Goal: Transaction & Acquisition: Register for event/course

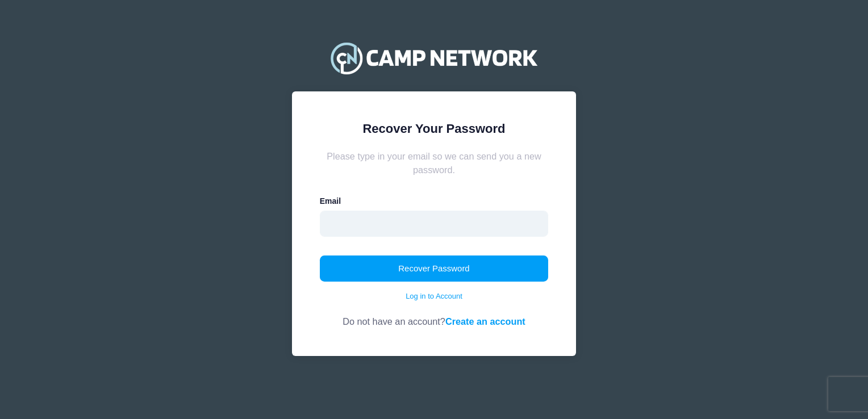
click at [445, 233] on input "email" at bounding box center [434, 224] width 229 height 26
type input "Tishajo629@gmail.com"
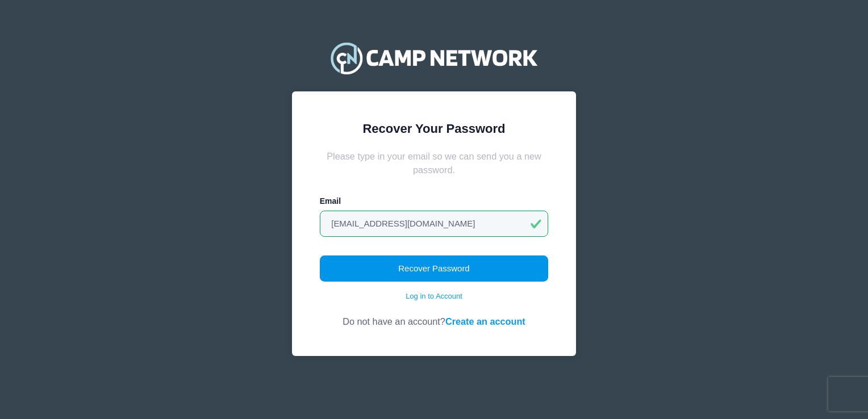
click at [409, 276] on button "Recover Password" at bounding box center [434, 269] width 229 height 26
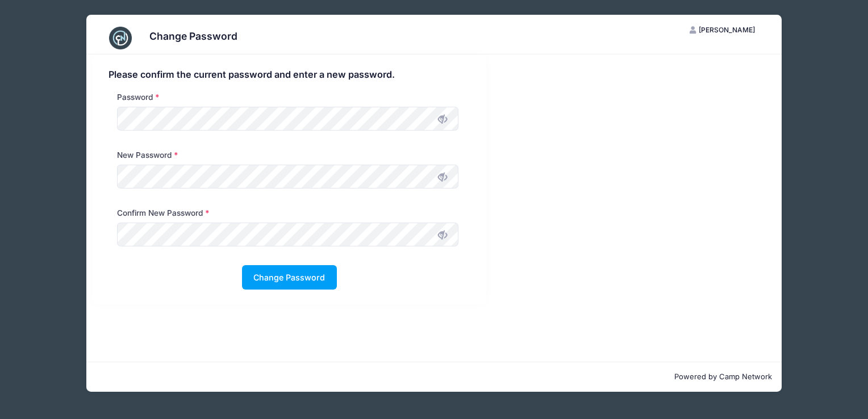
click at [446, 117] on icon at bounding box center [442, 119] width 9 height 9
click at [445, 178] on icon at bounding box center [442, 177] width 9 height 9
click at [447, 237] on icon at bounding box center [442, 235] width 9 height 9
click at [293, 283] on button "Change Password" at bounding box center [289, 277] width 95 height 24
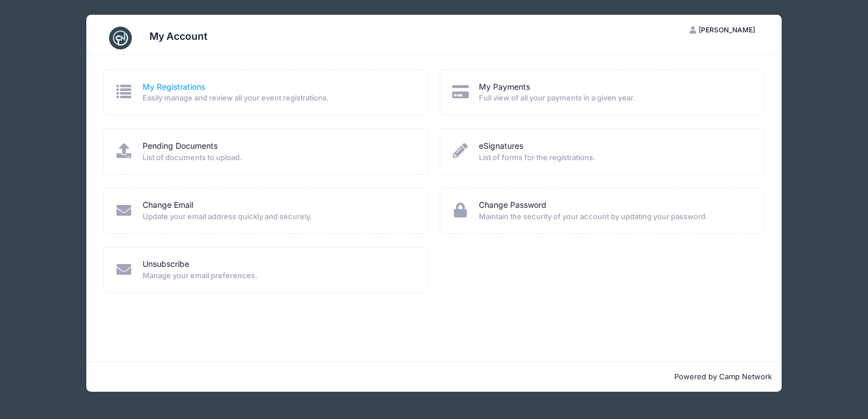
click at [192, 84] on link "My Registrations" at bounding box center [174, 87] width 62 height 12
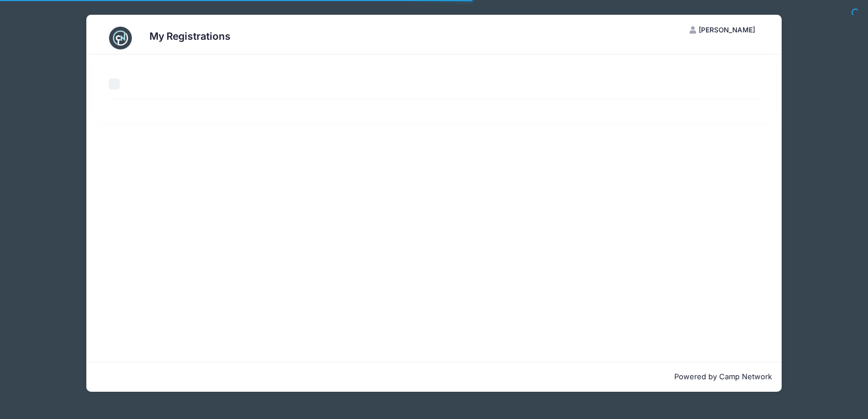
select select "50"
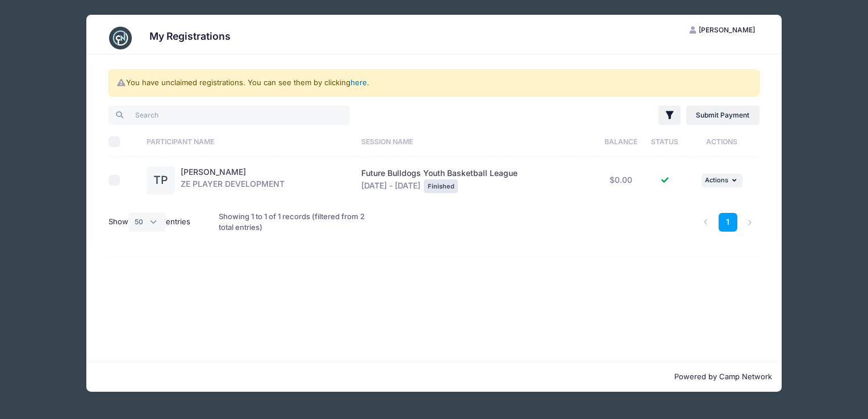
click at [360, 80] on link "here" at bounding box center [358, 82] width 16 height 9
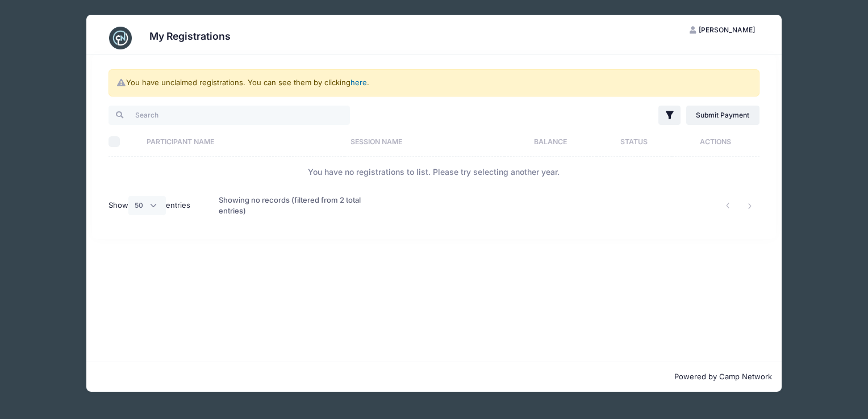
click at [361, 83] on link "here" at bounding box center [358, 82] width 16 height 9
click at [361, 77] on div "You have unclaimed registrations. You can see them by clicking here ." at bounding box center [433, 82] width 650 height 27
click at [361, 85] on link "here" at bounding box center [358, 82] width 16 height 9
click at [791, 206] on div "My Registrations LL Latisha Lunsford My Account Logout You have unclaimed regis…" at bounding box center [434, 203] width 834 height 407
click at [761, 43] on div "My Registrations" at bounding box center [434, 38] width 662 height 32
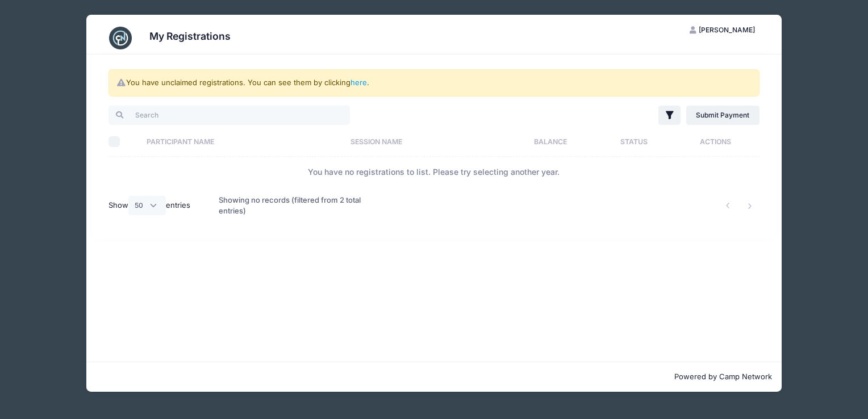
click at [237, 31] on div "My Registrations" at bounding box center [434, 38] width 662 height 32
click at [40, 107] on div "My Registrations LL Latisha Lunsford My Account Logout You have unclaimed regis…" at bounding box center [434, 203] width 834 height 407
click at [151, 206] on select "All 10 25 50" at bounding box center [146, 205] width 37 height 19
click at [291, 239] on div "You have unclaimed registrations. You can see them by clicking here . Filter Fi…" at bounding box center [433, 208] width 695 height 307
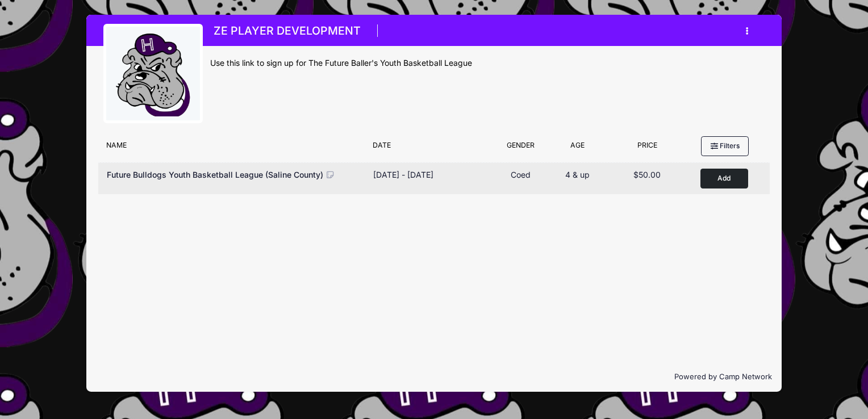
click at [723, 175] on button "Add to Cart" at bounding box center [724, 179] width 48 height 20
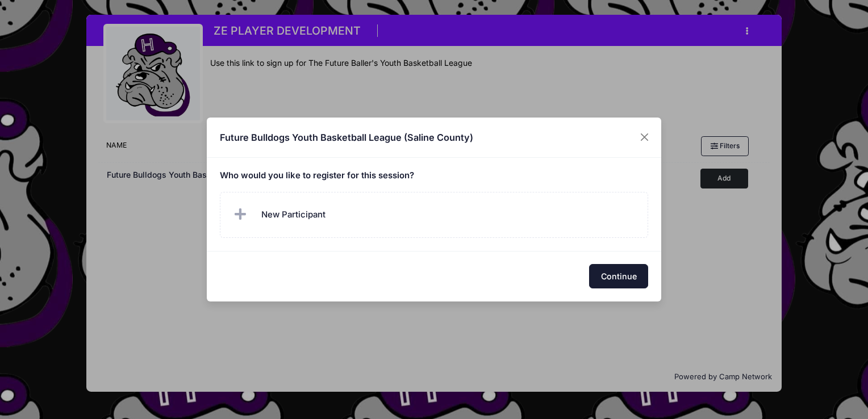
click at [625, 283] on button "Continue" at bounding box center [618, 276] width 59 height 24
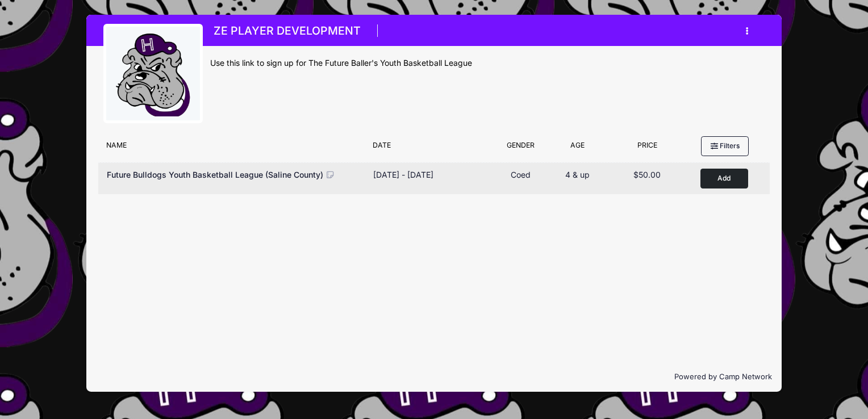
click at [725, 182] on button "Add to Cart" at bounding box center [724, 179] width 48 height 20
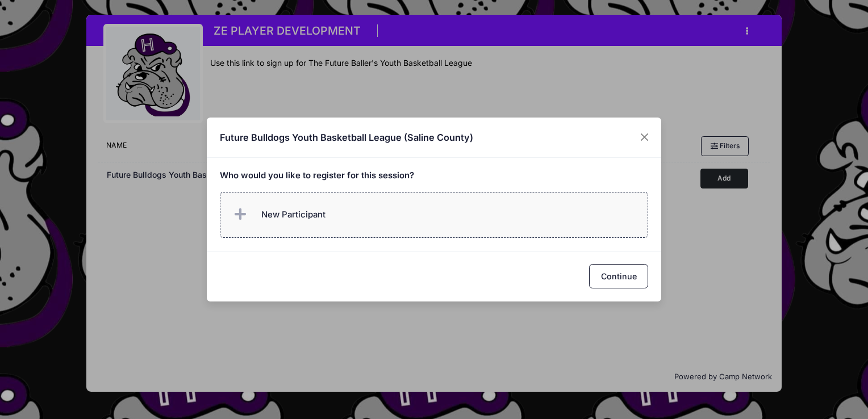
click at [307, 221] on span "New Participant" at bounding box center [293, 214] width 64 height 12
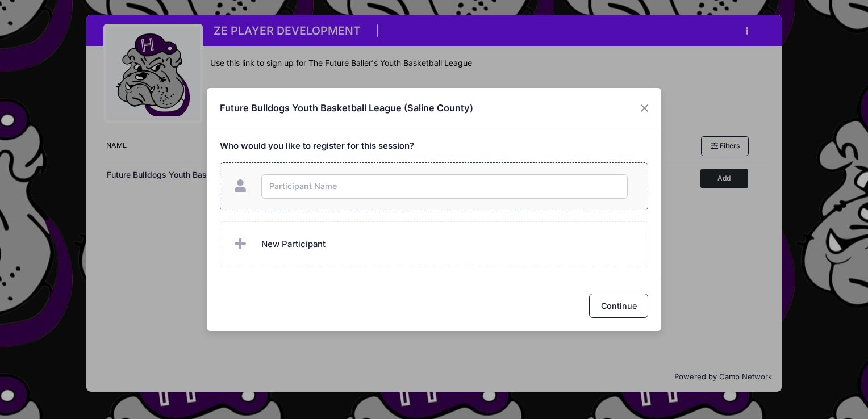
click at [310, 191] on input "text" at bounding box center [444, 186] width 366 height 24
type input "Tesslyn Patton"
checkbox input "true"
click at [634, 308] on button "Continue" at bounding box center [618, 306] width 59 height 24
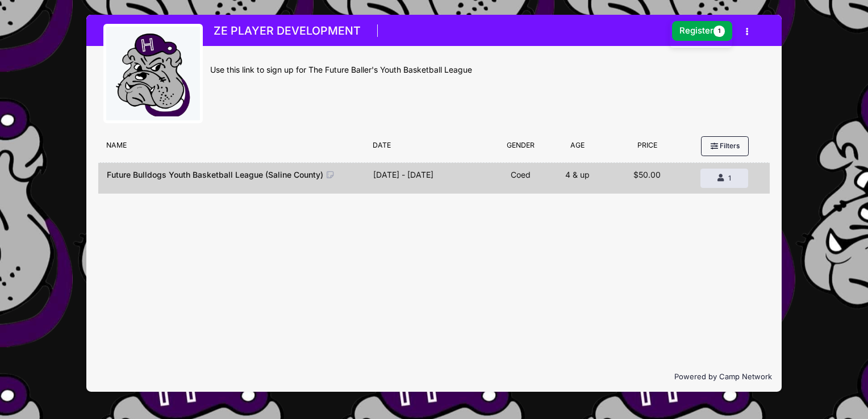
click at [748, 27] on button "button" at bounding box center [749, 32] width 31 height 20
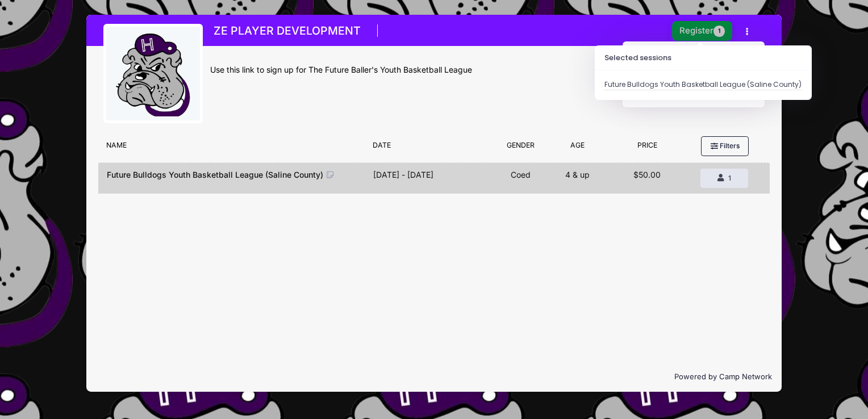
click at [700, 30] on button "Register 1" at bounding box center [702, 31] width 60 height 20
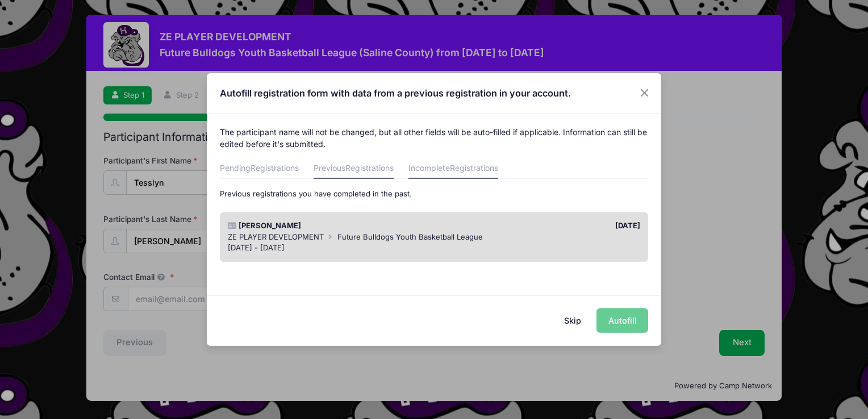
click at [479, 167] on span "Registrations" at bounding box center [474, 168] width 48 height 10
click at [283, 174] on link "Pending Registrations" at bounding box center [259, 168] width 79 height 20
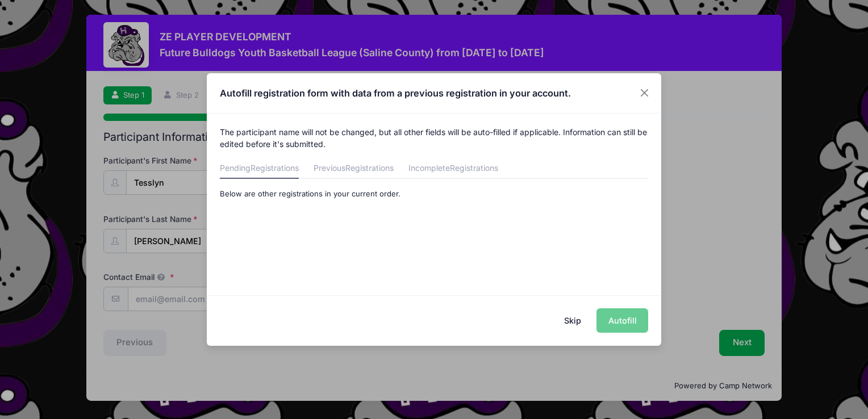
click at [575, 319] on button "Skip" at bounding box center [573, 320] width 40 height 24
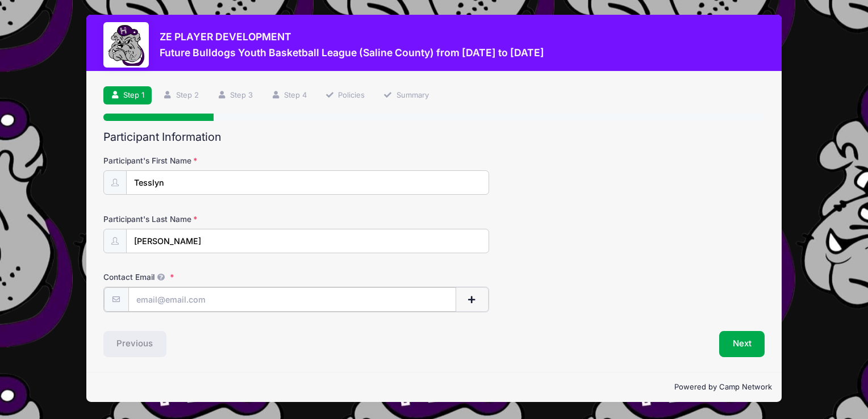
click at [175, 298] on input "Contact Email" at bounding box center [292, 299] width 328 height 24
type input "Tishajo629@gmail.com"
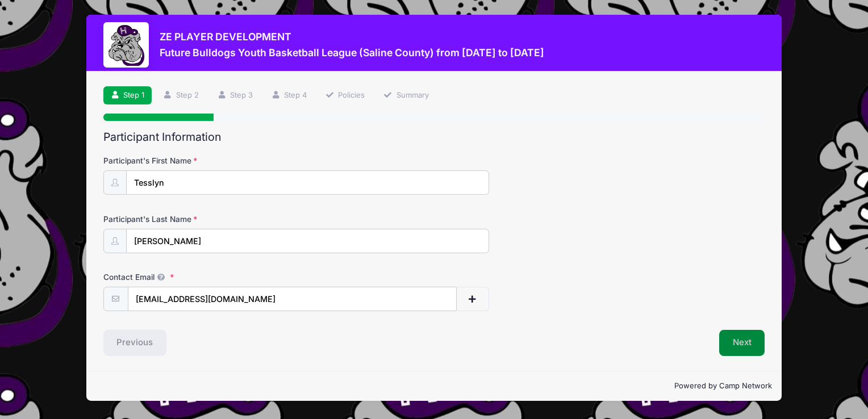
click at [741, 337] on button "Next" at bounding box center [742, 343] width 46 height 26
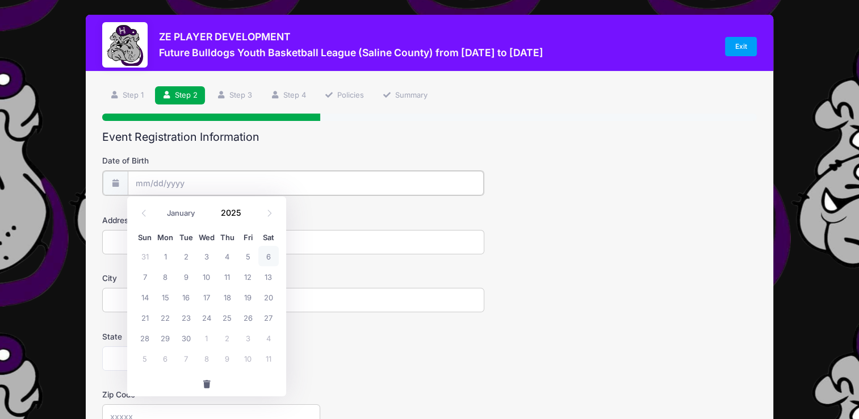
click at [143, 181] on input "Date of Birth" at bounding box center [306, 183] width 356 height 24
click at [116, 178] on span at bounding box center [114, 182] width 25 height 24
click at [116, 183] on icon at bounding box center [114, 182] width 9 height 7
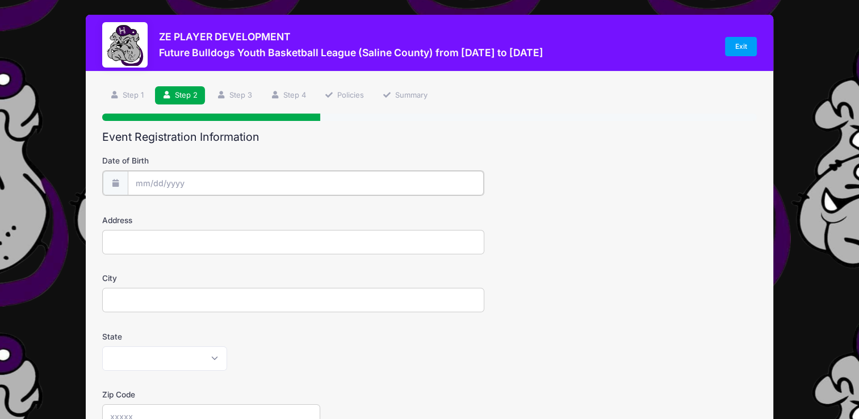
click at [150, 185] on input "Date of Birth" at bounding box center [306, 183] width 356 height 24
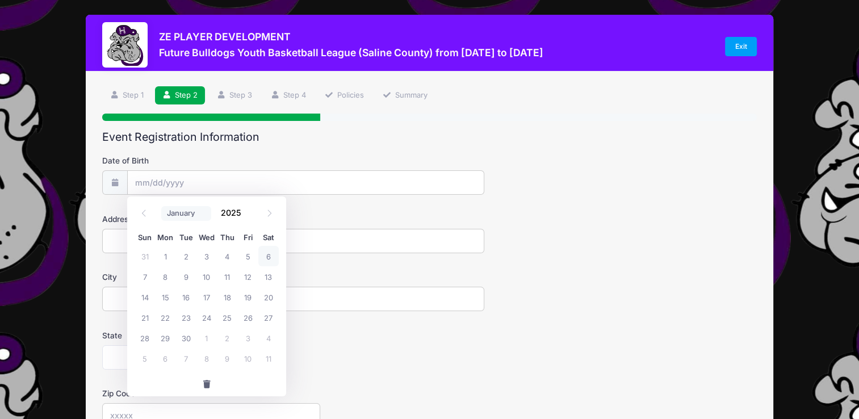
click at [184, 213] on select "January February March April May June July August September October November De…" at bounding box center [186, 213] width 51 height 15
select select "11"
click at [161, 206] on select "January February March April May June July August September October November De…" at bounding box center [186, 213] width 51 height 15
click at [210, 254] on span "3" at bounding box center [207, 256] width 20 height 20
type input "12/03/2025"
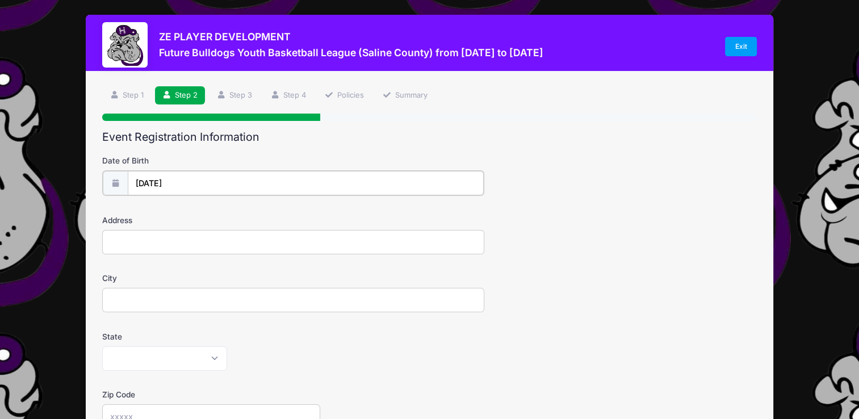
click at [178, 183] on input "12/03/2025" at bounding box center [306, 183] width 356 height 24
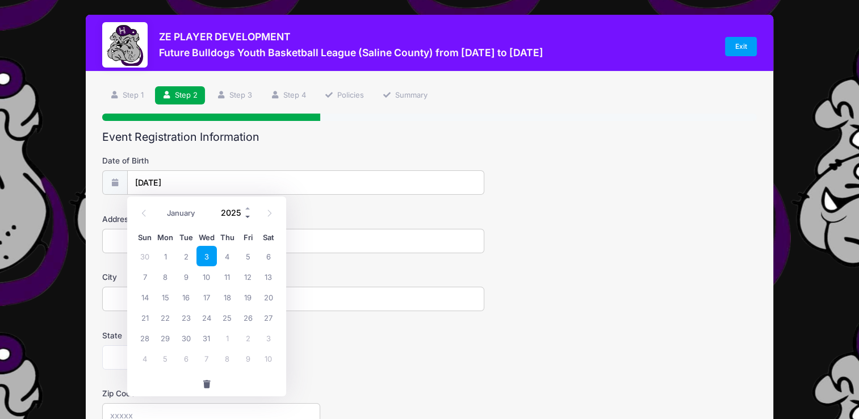
click at [248, 221] on span at bounding box center [248, 217] width 8 height 9
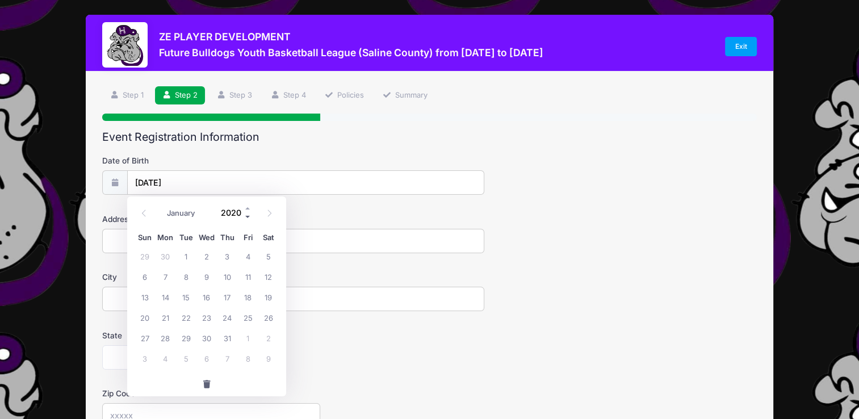
click at [248, 221] on span at bounding box center [248, 217] width 8 height 9
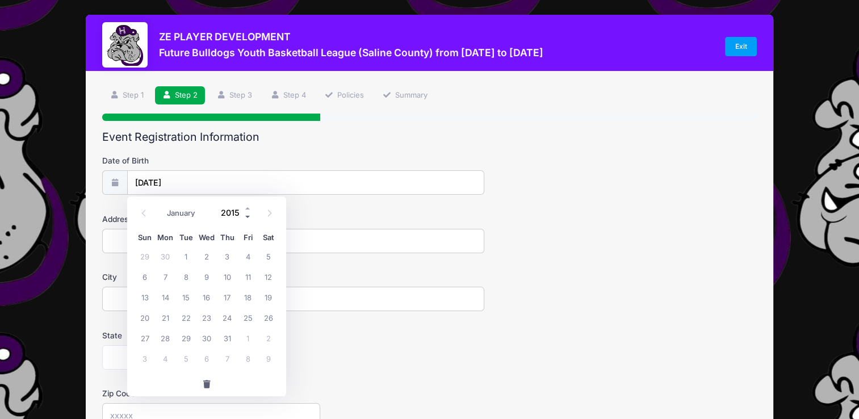
click at [248, 221] on span at bounding box center [248, 217] width 8 height 9
click at [247, 207] on span at bounding box center [248, 208] width 8 height 9
type input "2015"
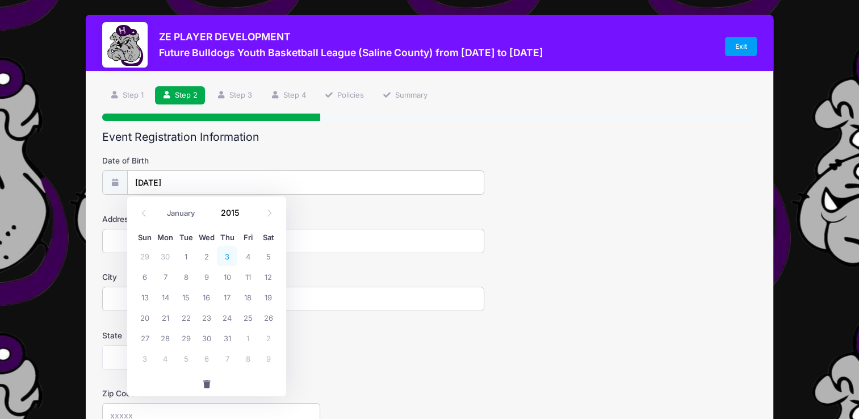
click at [224, 258] on span "3" at bounding box center [227, 256] width 20 height 20
type input "12/03/2015"
click at [195, 240] on input "Address" at bounding box center [293, 241] width 382 height 24
type input "406 Small St"
type input "Harrisburg"
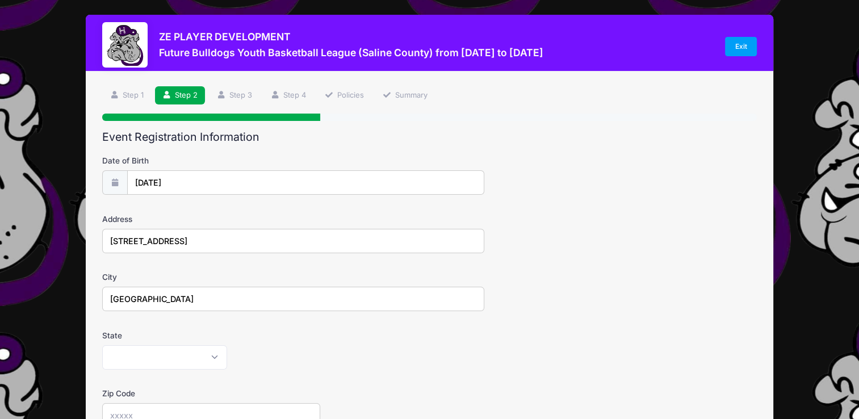
type input "62946"
click at [207, 364] on select "Alabama Alaska American Samoa Arizona Arkansas Armed Forces Africa Armed Forces…" at bounding box center [164, 357] width 125 height 24
select select "IL"
click at [102, 345] on select "Alabama Alaska American Samoa Arizona Arkansas Armed Forces Africa Armed Forces…" at bounding box center [164, 357] width 125 height 24
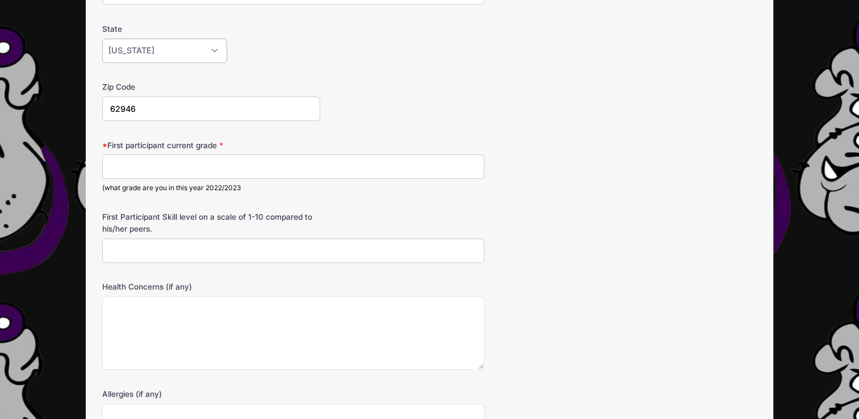
scroll to position [298, 0]
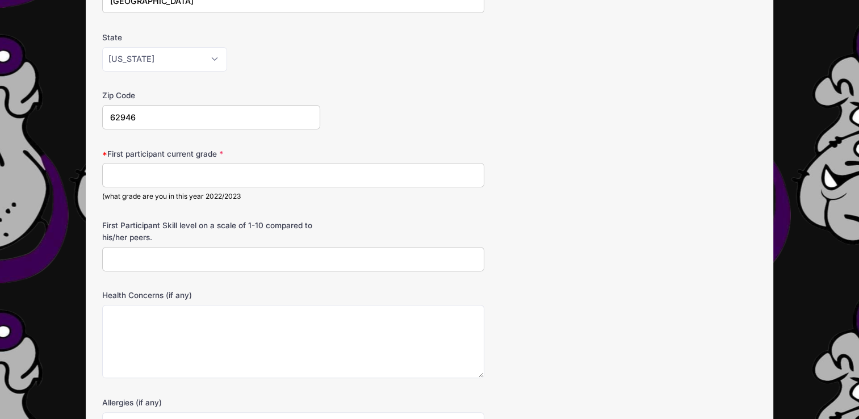
click at [174, 191] on div "(what grade are you in this year 2022/2023" at bounding box center [293, 196] width 382 height 10
click at [218, 173] on input "First participant current grade" at bounding box center [293, 175] width 382 height 24
type input "4th grade"
click at [127, 256] on input "First Participant Skill level on a scale of 1-10 compared to his/her peers." at bounding box center [293, 259] width 382 height 24
type input "7"
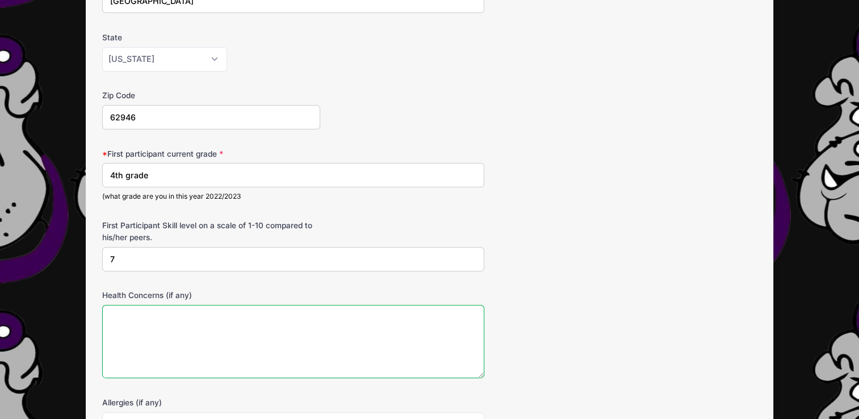
click at [119, 314] on textarea "Health Concerns (if any)" at bounding box center [293, 341] width 382 height 73
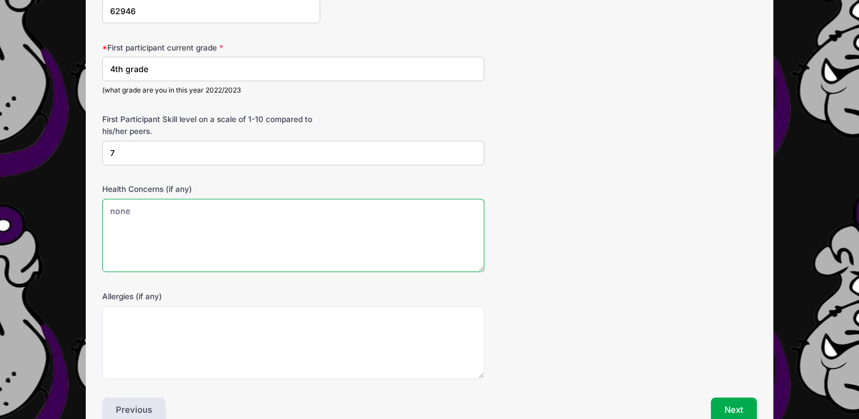
scroll to position [405, 0]
type textarea "none"
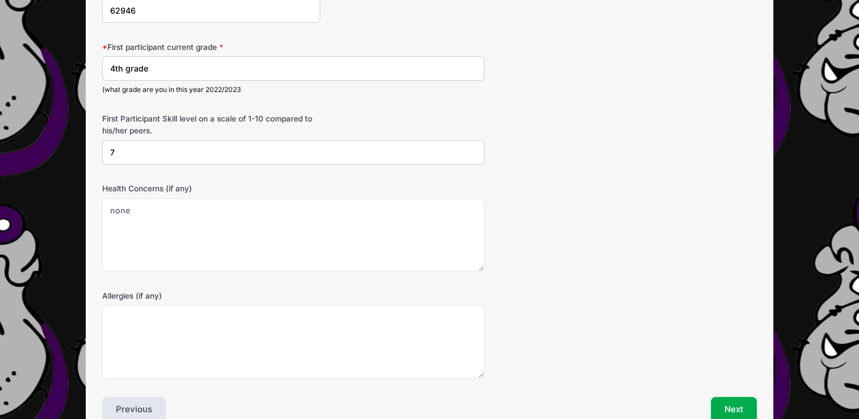
click at [165, 155] on input "7" at bounding box center [293, 152] width 382 height 24
type input "8"
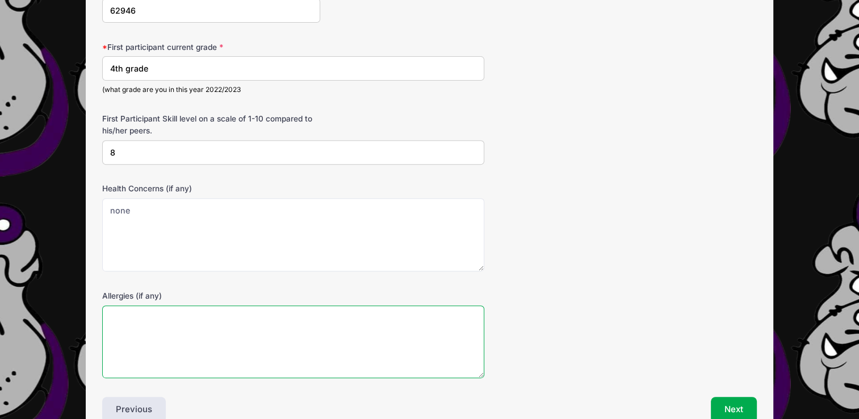
click at [168, 328] on textarea "Allergies (if any)" at bounding box center [293, 342] width 382 height 73
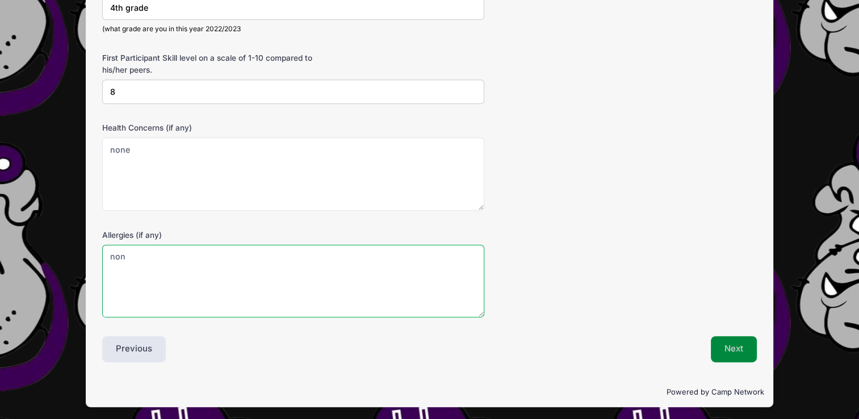
type textarea "non"
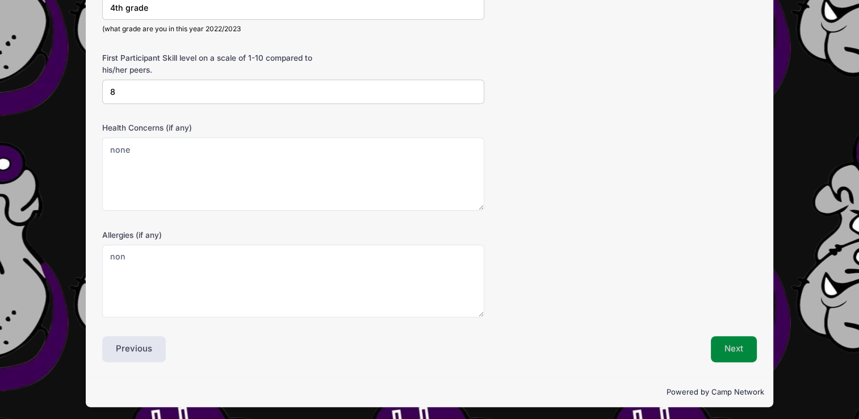
click at [741, 351] on button "Next" at bounding box center [734, 349] width 46 height 26
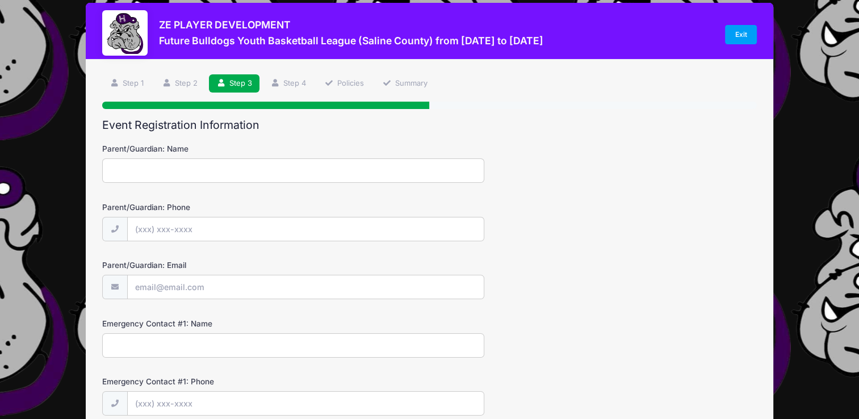
scroll to position [0, 0]
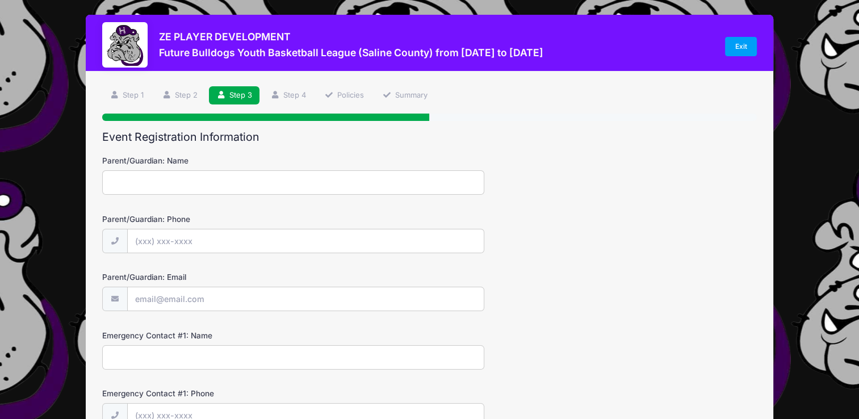
click at [123, 185] on input "Parent/Guardian: Name" at bounding box center [293, 182] width 382 height 24
type input "LaTisha Lunsford"
drag, startPoint x: 141, startPoint y: 240, endPoint x: 319, endPoint y: 240, distance: 178.4
drag, startPoint x: 319, startPoint y: 240, endPoint x: 142, endPoint y: 232, distance: 177.4
click at [142, 232] on input "Parent/Guardian: Phone" at bounding box center [306, 241] width 356 height 24
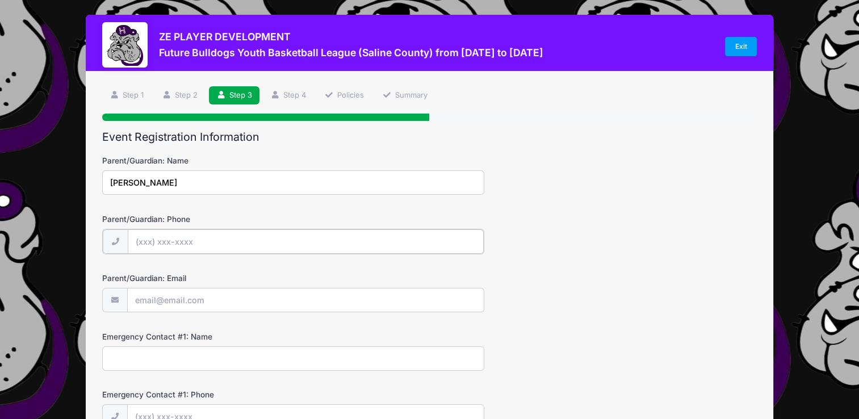
click at [144, 240] on input "Parent/Guardian: Phone" at bounding box center [306, 241] width 356 height 24
click at [155, 243] on input "Parent/Guardian: Phone" at bounding box center [306, 241] width 356 height 24
click at [145, 309] on input "Parent/Guardian: Email" at bounding box center [306, 299] width 356 height 24
click at [144, 241] on input "Parent/Guardian: Phone" at bounding box center [306, 241] width 356 height 24
type input "(618) 926-7269"
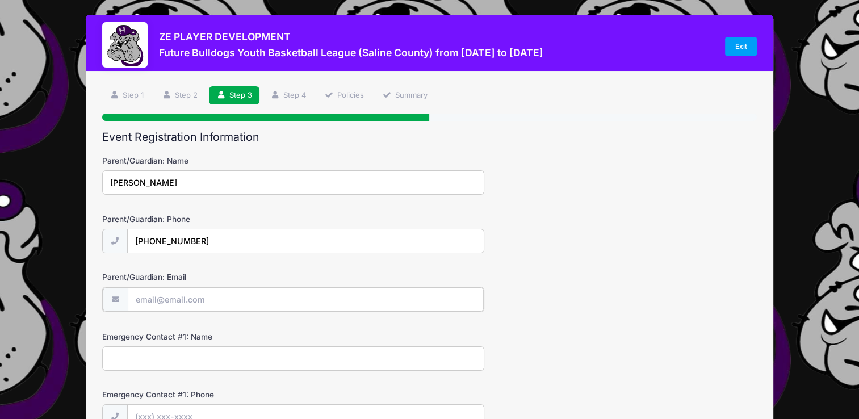
click at [149, 302] on input "Parent/Guardian: Email" at bounding box center [306, 299] width 356 height 24
type input "Tishajo629@gmail.com"
click at [180, 353] on input "Emergency Contact #1: Name" at bounding box center [293, 357] width 382 height 24
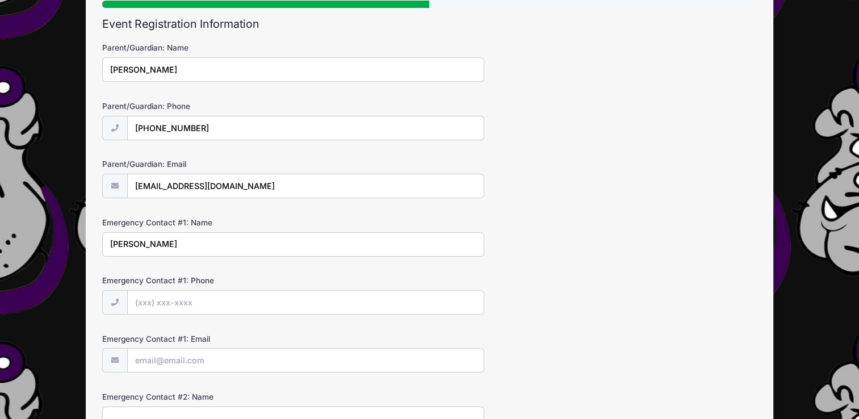
scroll to position [114, 0]
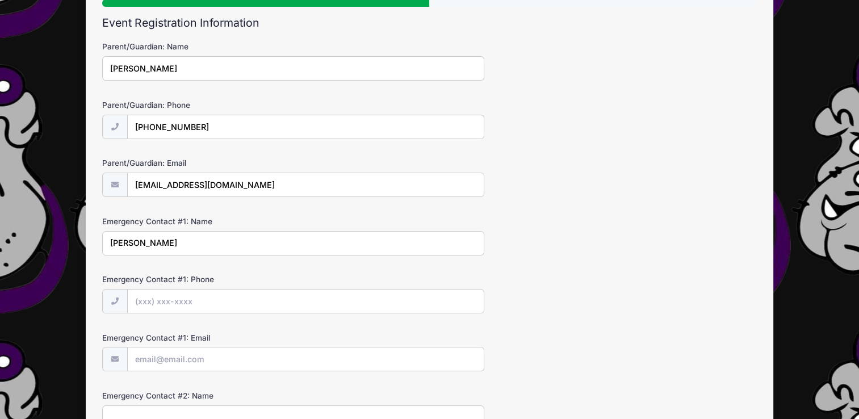
type input "LaTisha Lunsford"
click at [191, 300] on input "Emergency Contact #1: Phone" at bounding box center [306, 302] width 356 height 24
type input "(7"
type input "(618) 926-7269"
click at [140, 361] on input "Emergency Contact #1: Email" at bounding box center [306, 360] width 356 height 24
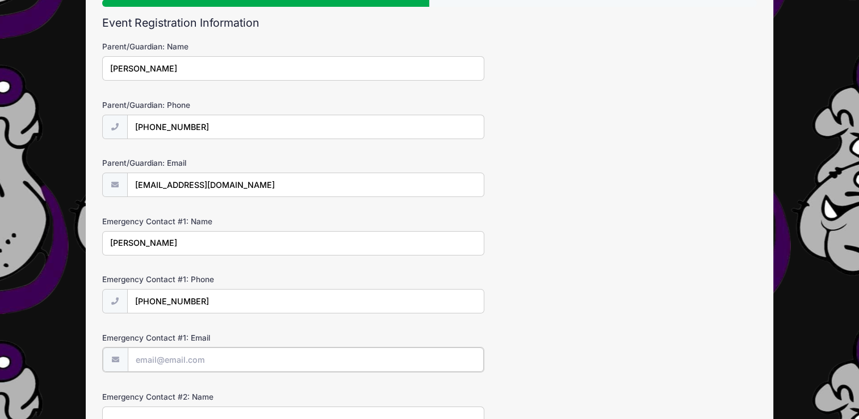
type input "Tishajo629@gmail.com"
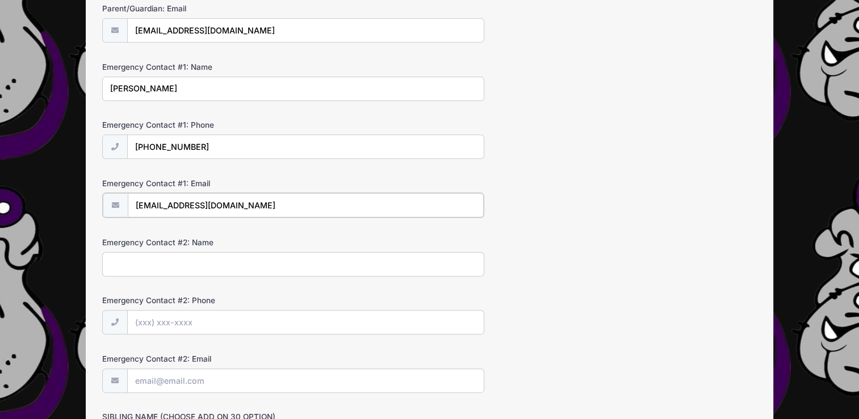
scroll to position [280, 0]
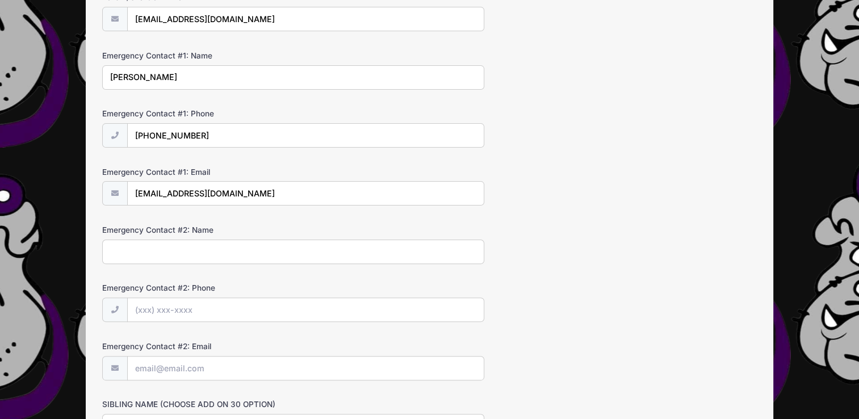
click at [168, 253] on input "Emergency Contact #2: Name" at bounding box center [293, 252] width 382 height 24
type input "Chad Patton"
click at [141, 315] on input "Emergency Contact #2: Phone" at bounding box center [306, 310] width 356 height 24
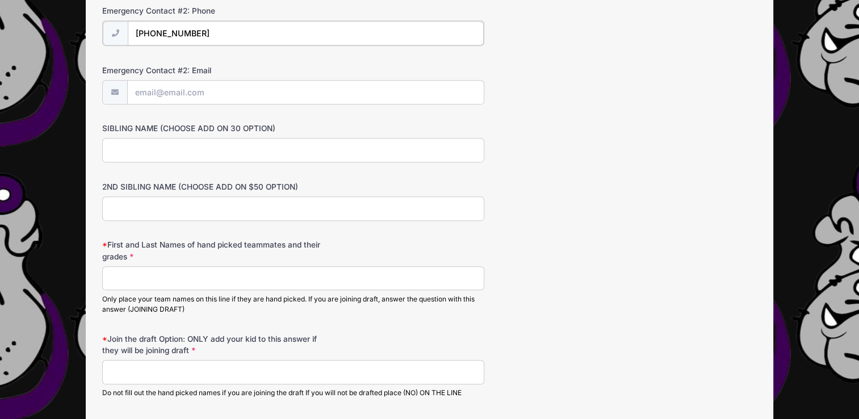
scroll to position [557, 0]
type input "(619) 926-1836"
click at [172, 153] on input "SIBLING NAME (CHOOSE ADD ON 30 OPTION)" at bounding box center [293, 149] width 382 height 24
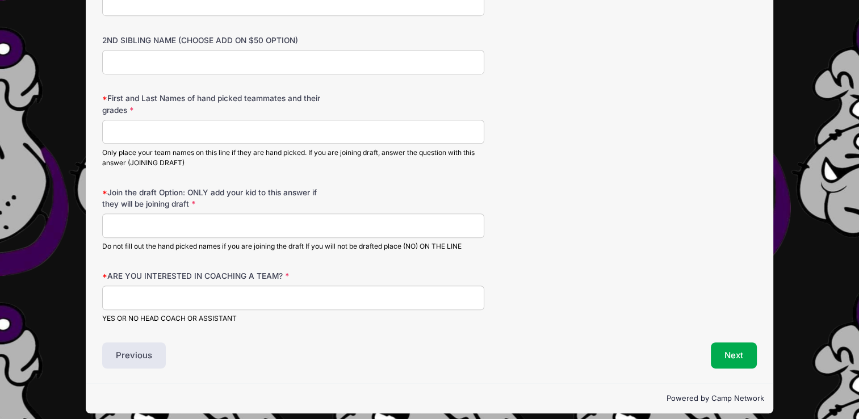
scroll to position [704, 0]
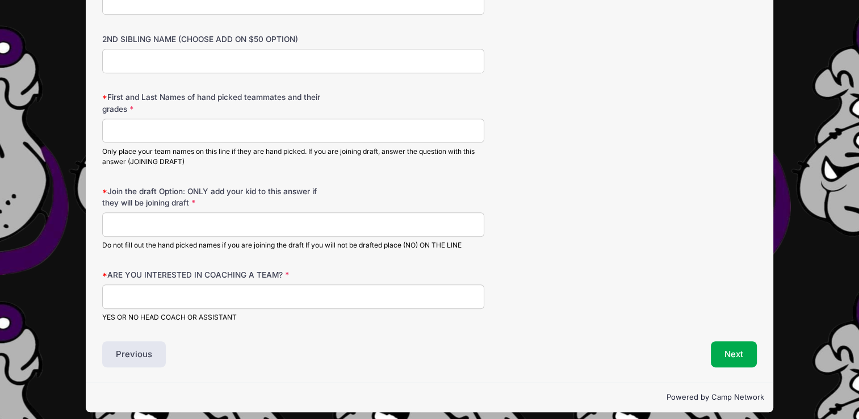
click at [141, 295] on input "ARE YOU INTERESTED IN COACHING A TEAM?" at bounding box center [293, 297] width 382 height 24
type input "no"
click at [123, 132] on input "First and Last Names of hand picked teammates and their grades" at bounding box center [293, 131] width 382 height 24
type input "Brad Karnes basketball team"
click at [729, 352] on button "Next" at bounding box center [734, 354] width 46 height 26
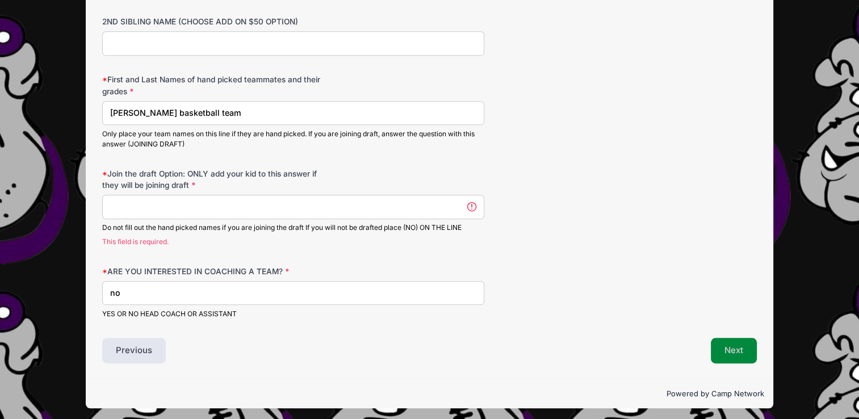
scroll to position [0, 0]
click at [116, 207] on input "Join the draft Option: ONLY add your kid to this answer if they will be joining…" at bounding box center [293, 207] width 382 height 24
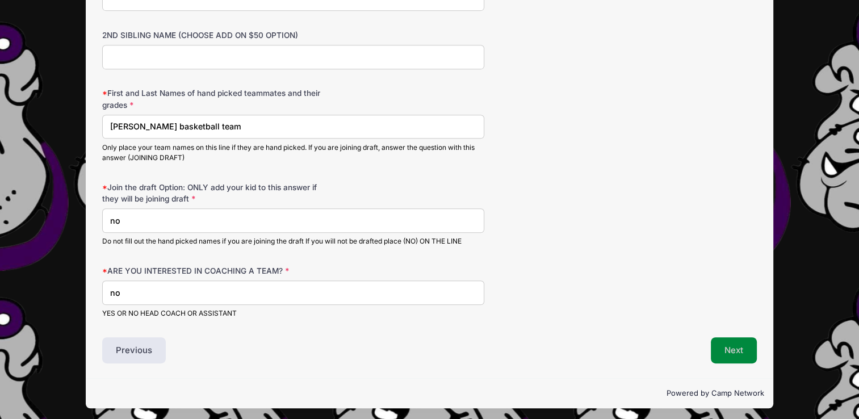
type input "no"
click at [736, 345] on button "Next" at bounding box center [734, 350] width 46 height 26
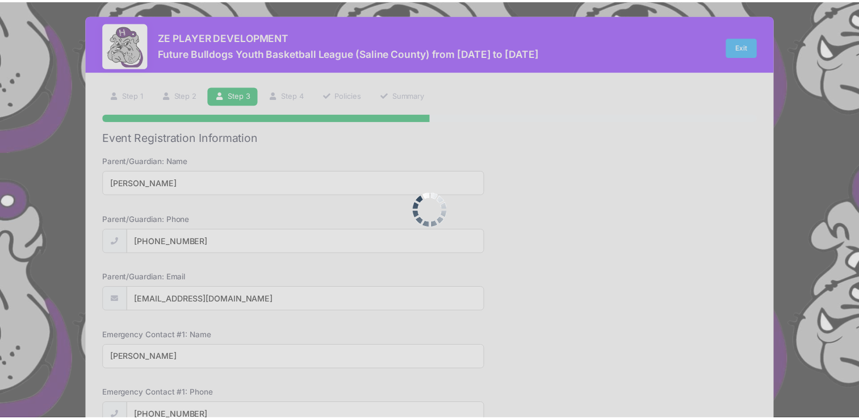
scroll to position [0, 0]
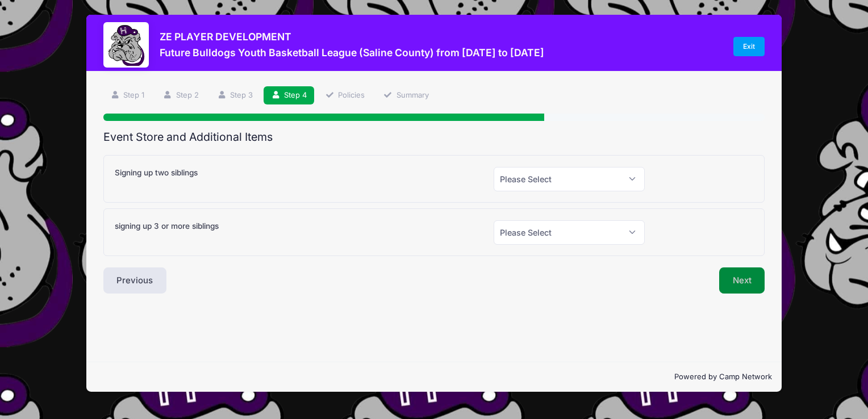
click at [734, 276] on button "Next" at bounding box center [742, 281] width 46 height 26
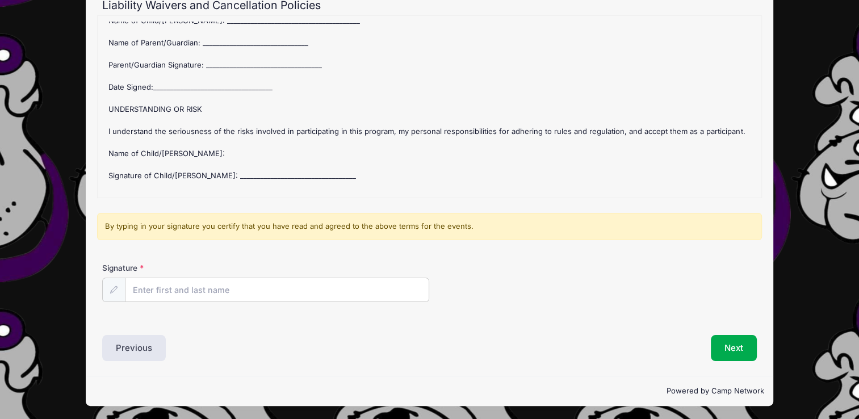
scroll to position [339, 0]
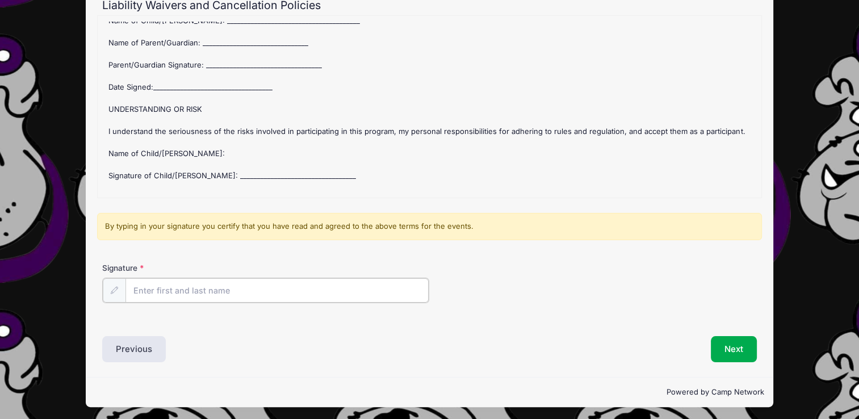
click at [173, 294] on input "Signature" at bounding box center [277, 290] width 303 height 24
type input "LaTisha Lunsford"
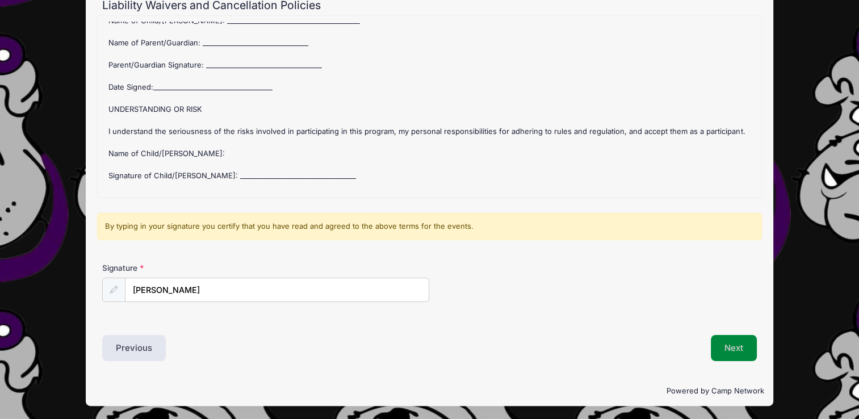
click at [743, 348] on button "Next" at bounding box center [734, 348] width 46 height 26
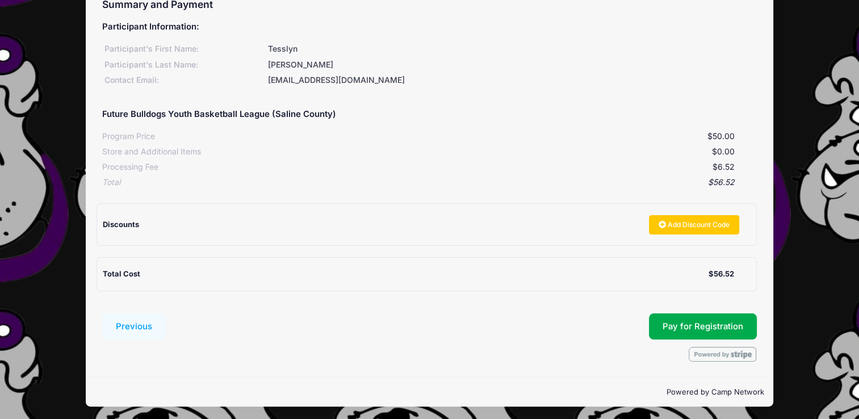
scroll to position [133, 0]
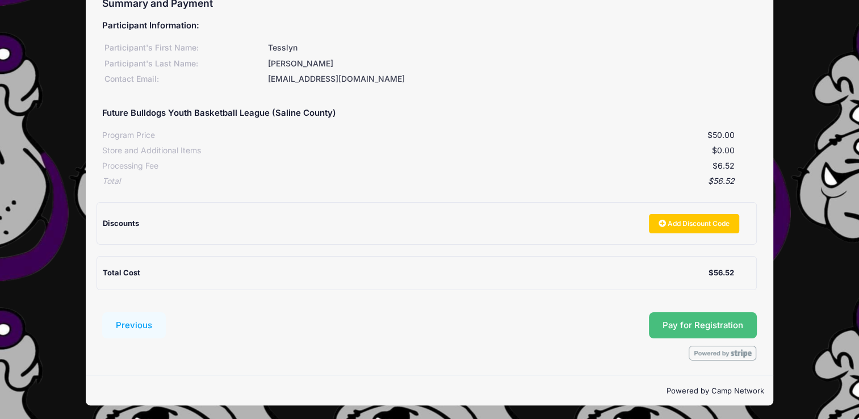
click at [716, 332] on button "Pay for Registration" at bounding box center [703, 325] width 108 height 26
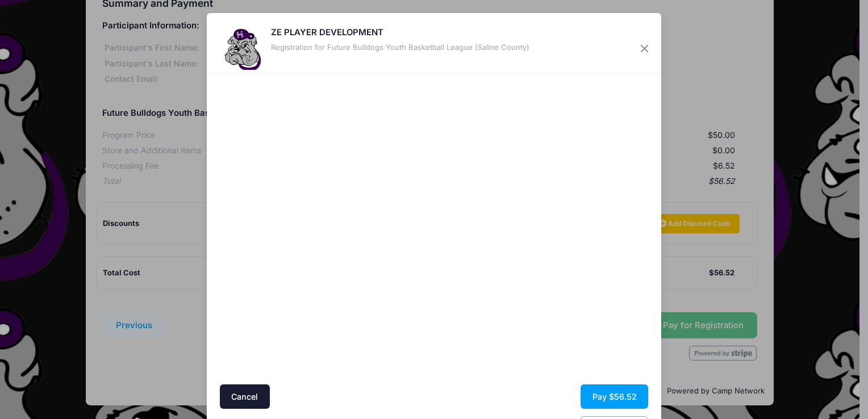
click at [541, 312] on div at bounding box center [544, 230] width 209 height 300
click at [516, 330] on div at bounding box center [544, 230] width 209 height 300
click at [607, 394] on button "Pay $56.52" at bounding box center [615, 397] width 68 height 24
